Goal: Information Seeking & Learning: Find specific fact

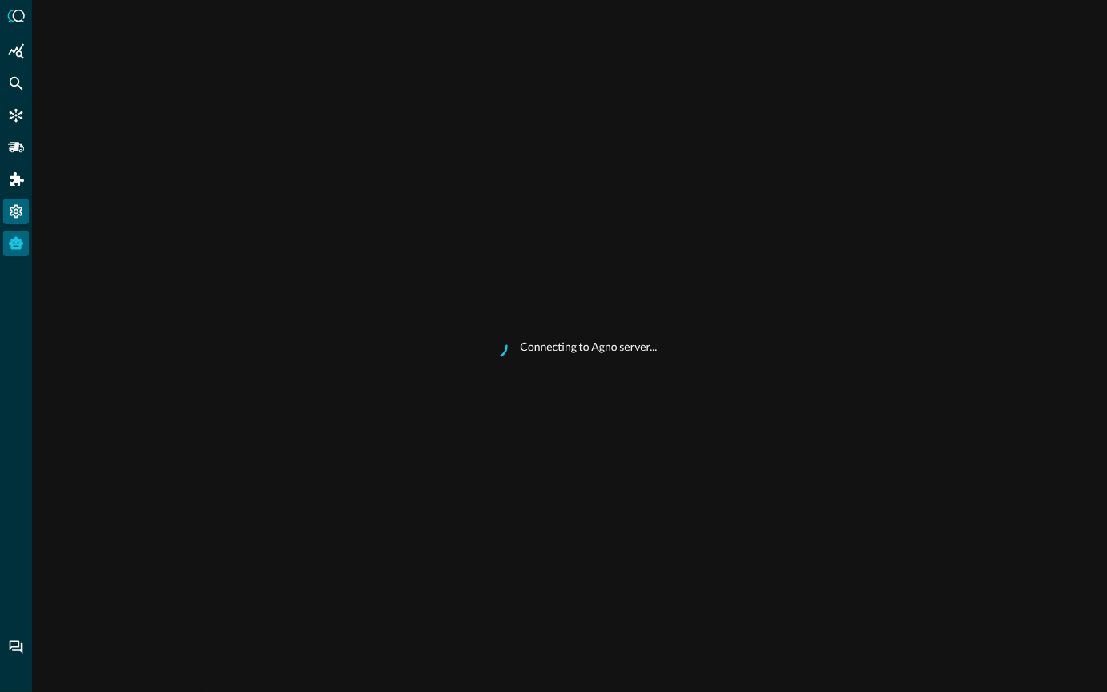
click at [16, 211] on icon "Settings" at bounding box center [16, 211] width 16 height 16
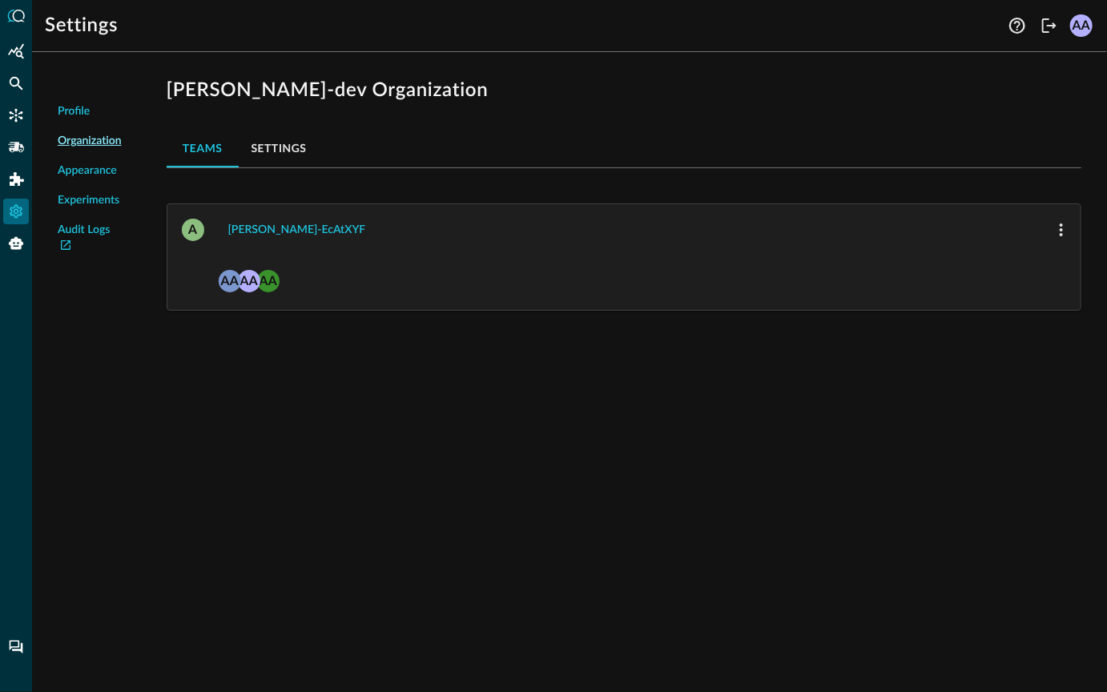
click at [79, 144] on span "Organization" at bounding box center [90, 141] width 64 height 17
click at [245, 232] on button "avnish-ecAtXYF" at bounding box center [297, 230] width 157 height 26
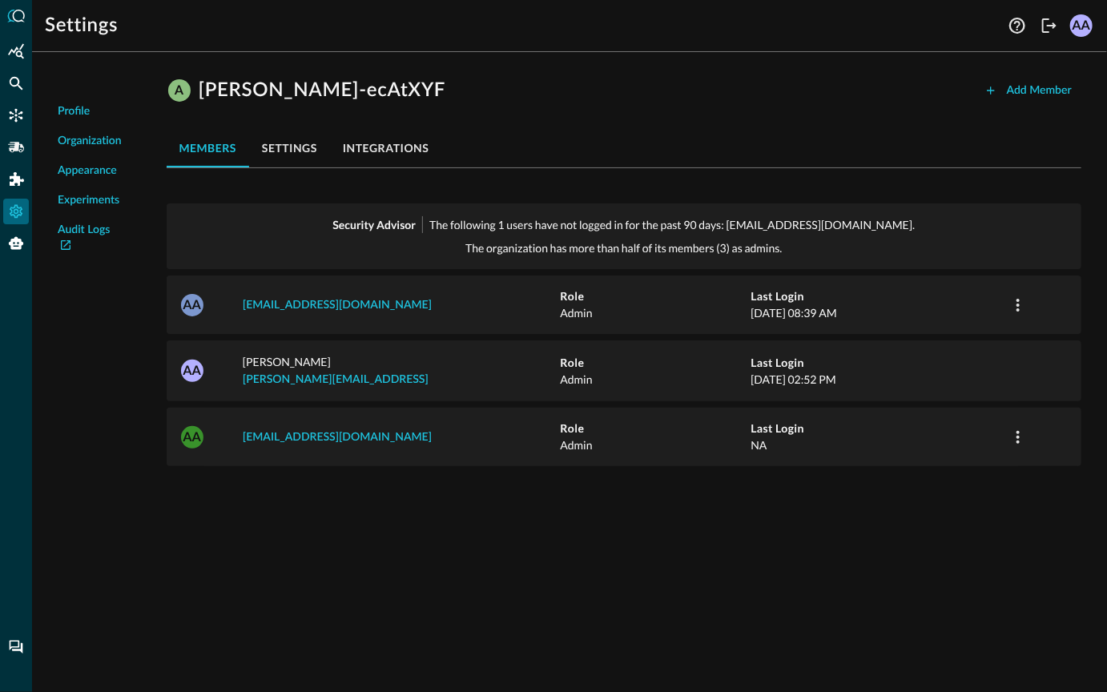
click at [361, 149] on button "integrations" at bounding box center [386, 148] width 112 height 38
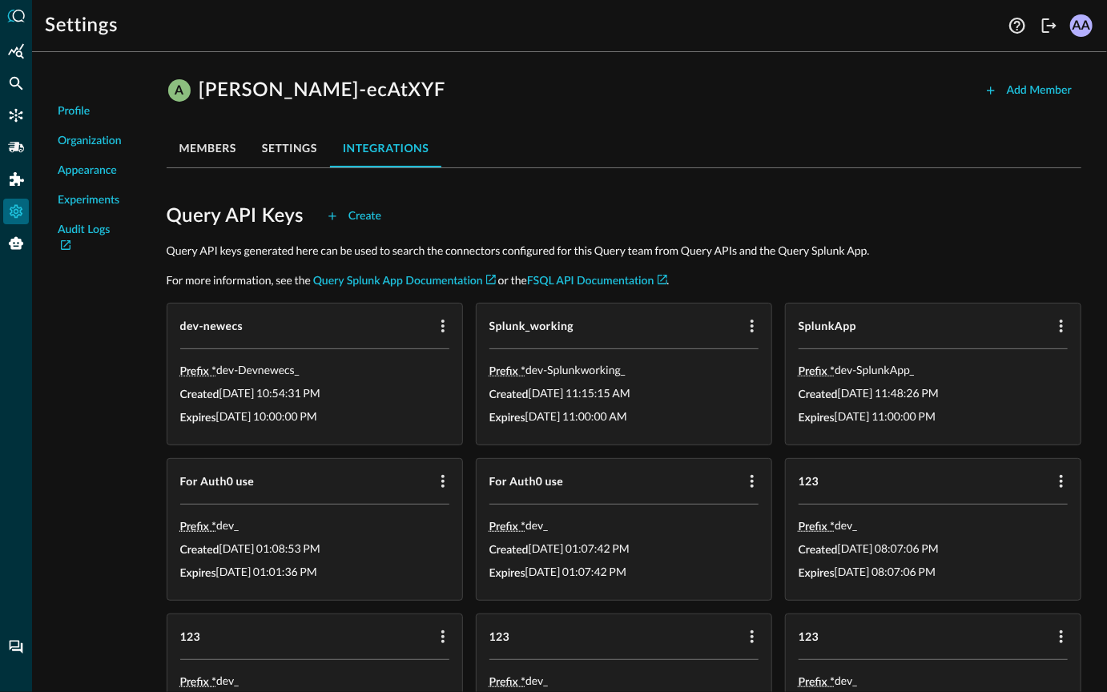
click at [271, 369] on p "dev-Devnewecs _" at bounding box center [257, 370] width 83 height 16
click at [18, 91] on div "Federated Search" at bounding box center [16, 83] width 26 height 26
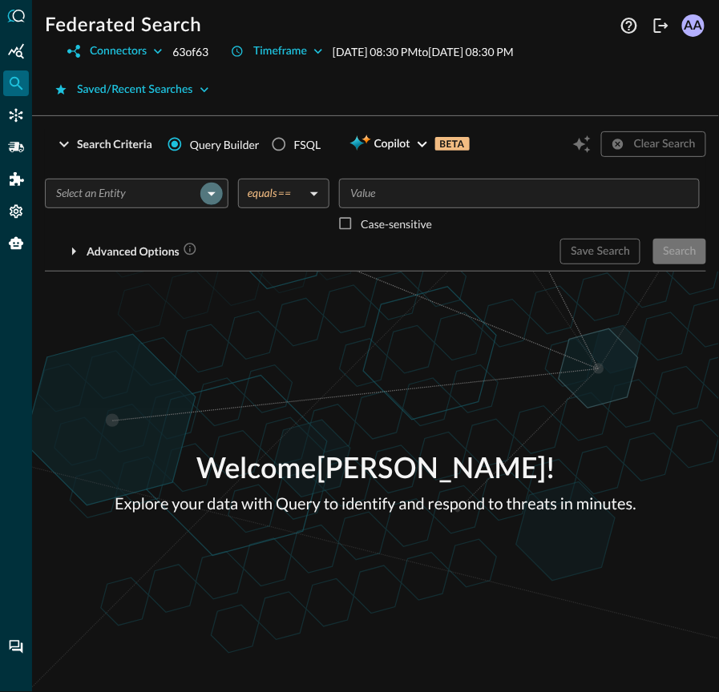
click at [210, 195] on icon "Open" at bounding box center [211, 193] width 19 height 19
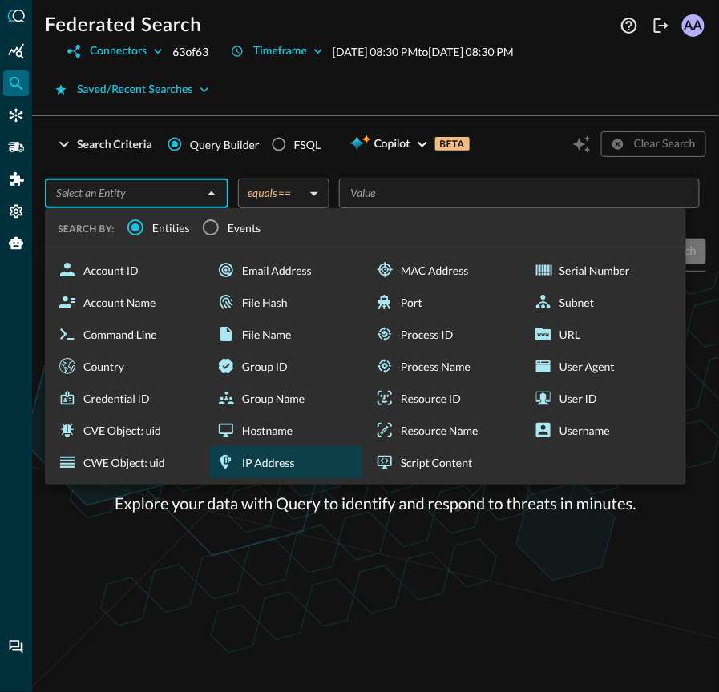
click at [238, 455] on div "IP Address" at bounding box center [286, 462] width 152 height 32
type input "IP Address"
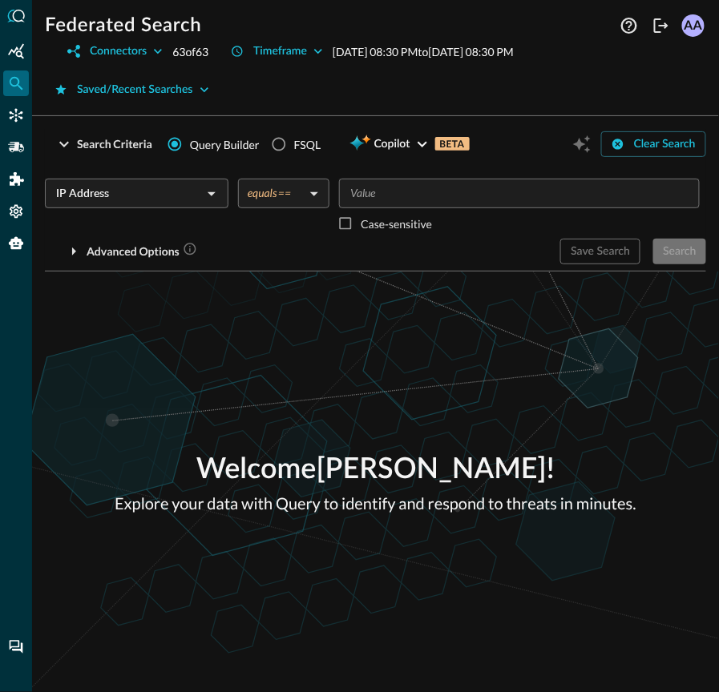
click at [396, 197] on input "Value" at bounding box center [518, 193] width 348 height 20
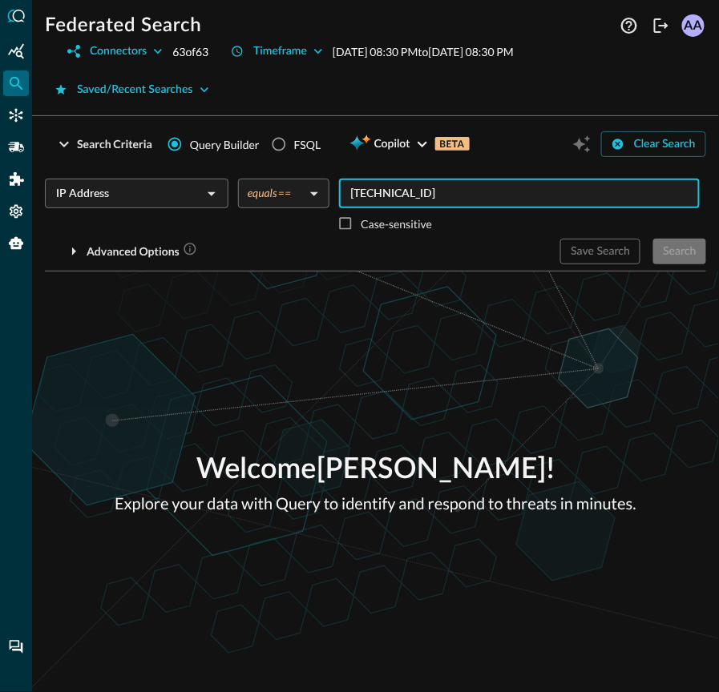
type input "8.8.8.8"
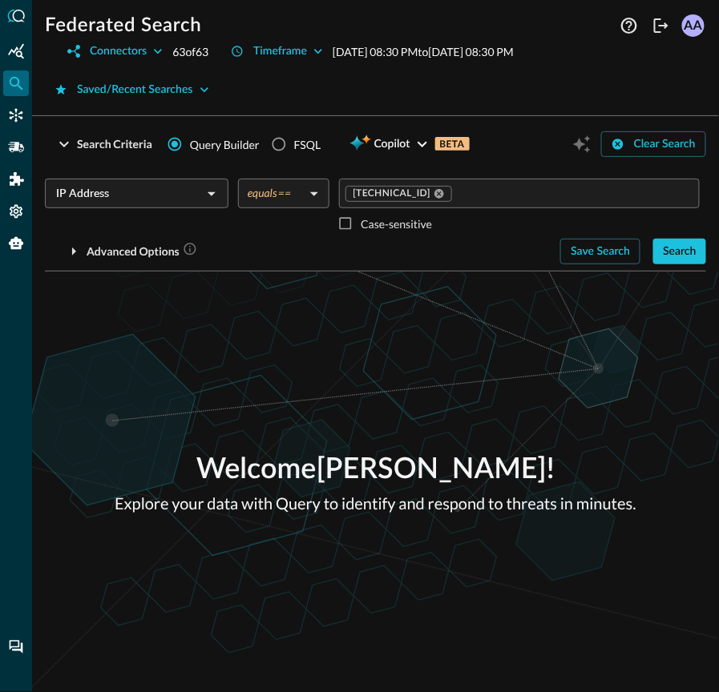
click at [434, 276] on div "Welcome Avnish Anand ! Explore your data with Query to identify and respond to …" at bounding box center [375, 482] width 686 height 421
click at [693, 252] on button "Search" at bounding box center [679, 252] width 53 height 26
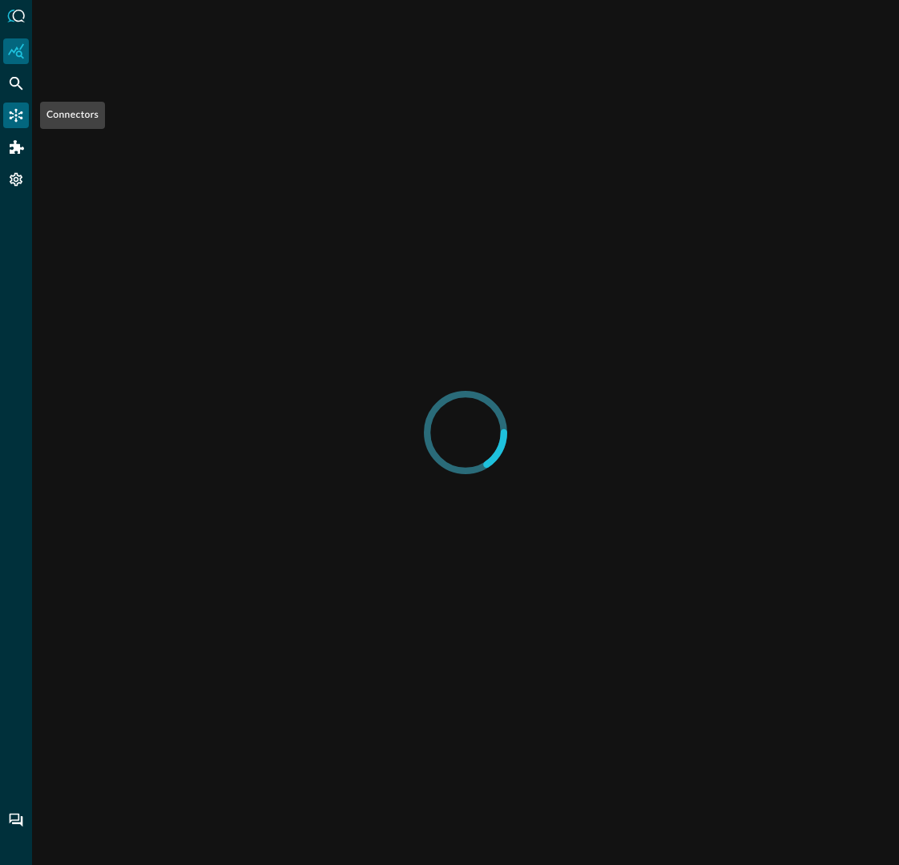
click at [22, 118] on icon "Connectors" at bounding box center [17, 116] width 14 height 14
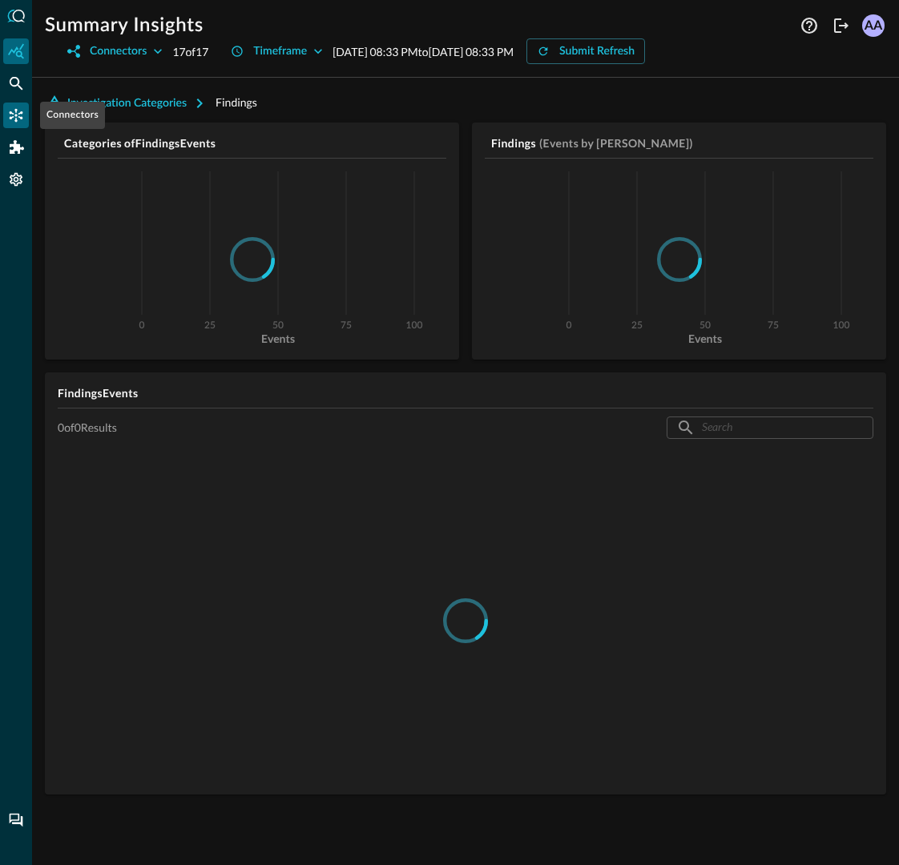
click at [21, 118] on icon "Connectors" at bounding box center [17, 116] width 14 height 14
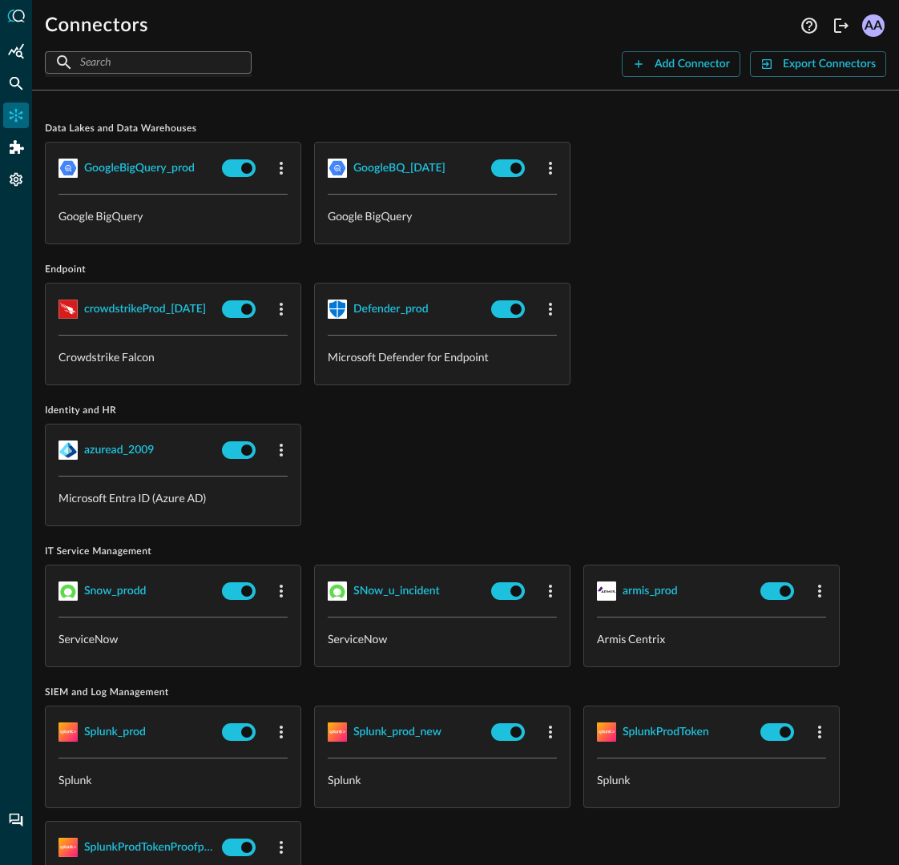
click at [799, 331] on div "crowdstrikeProd_15July Crowdstrike Falcon Defender_prod Microsoft Defender for …" at bounding box center [465, 334] width 841 height 103
click at [843, 32] on icon "Logout" at bounding box center [840, 25] width 19 height 19
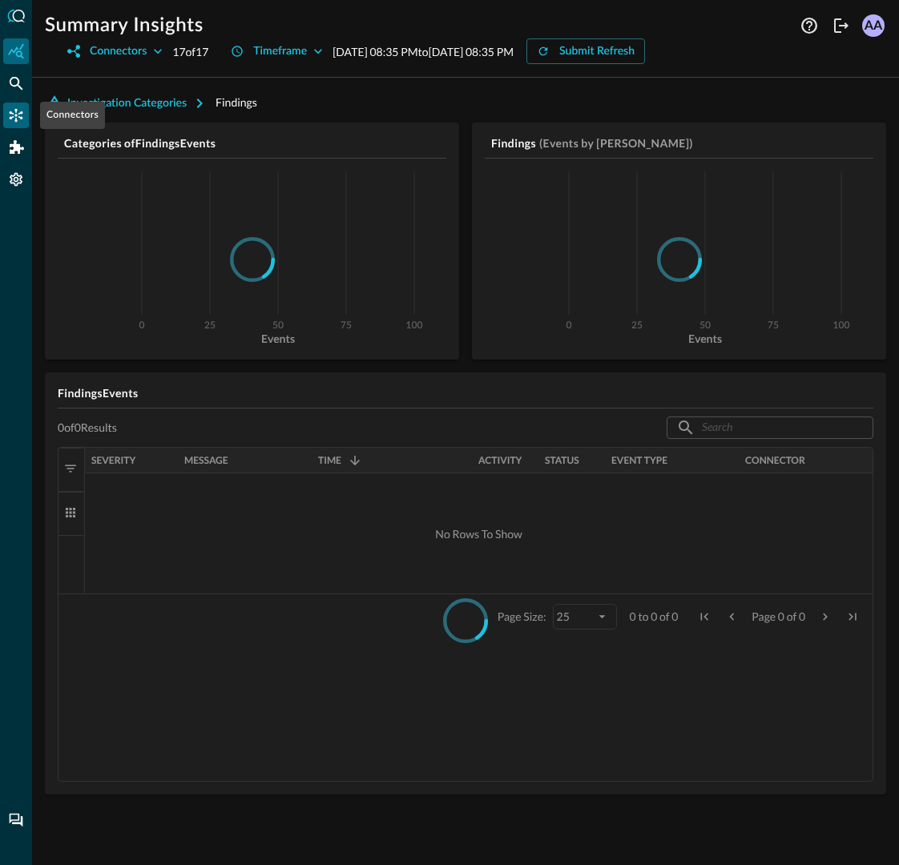
click at [22, 120] on icon "Connectors" at bounding box center [16, 115] width 16 height 16
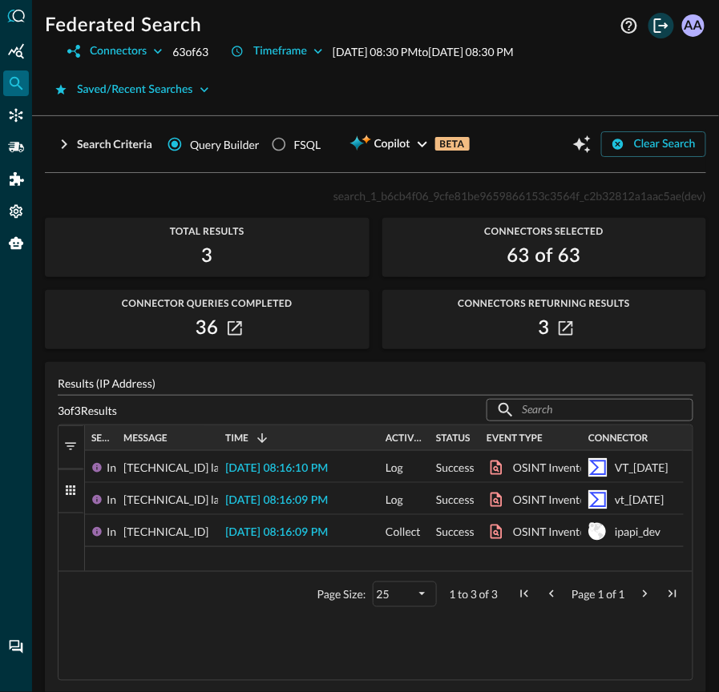
click at [662, 24] on icon "Logout" at bounding box center [660, 25] width 19 height 19
